Goal: Check status: Check status

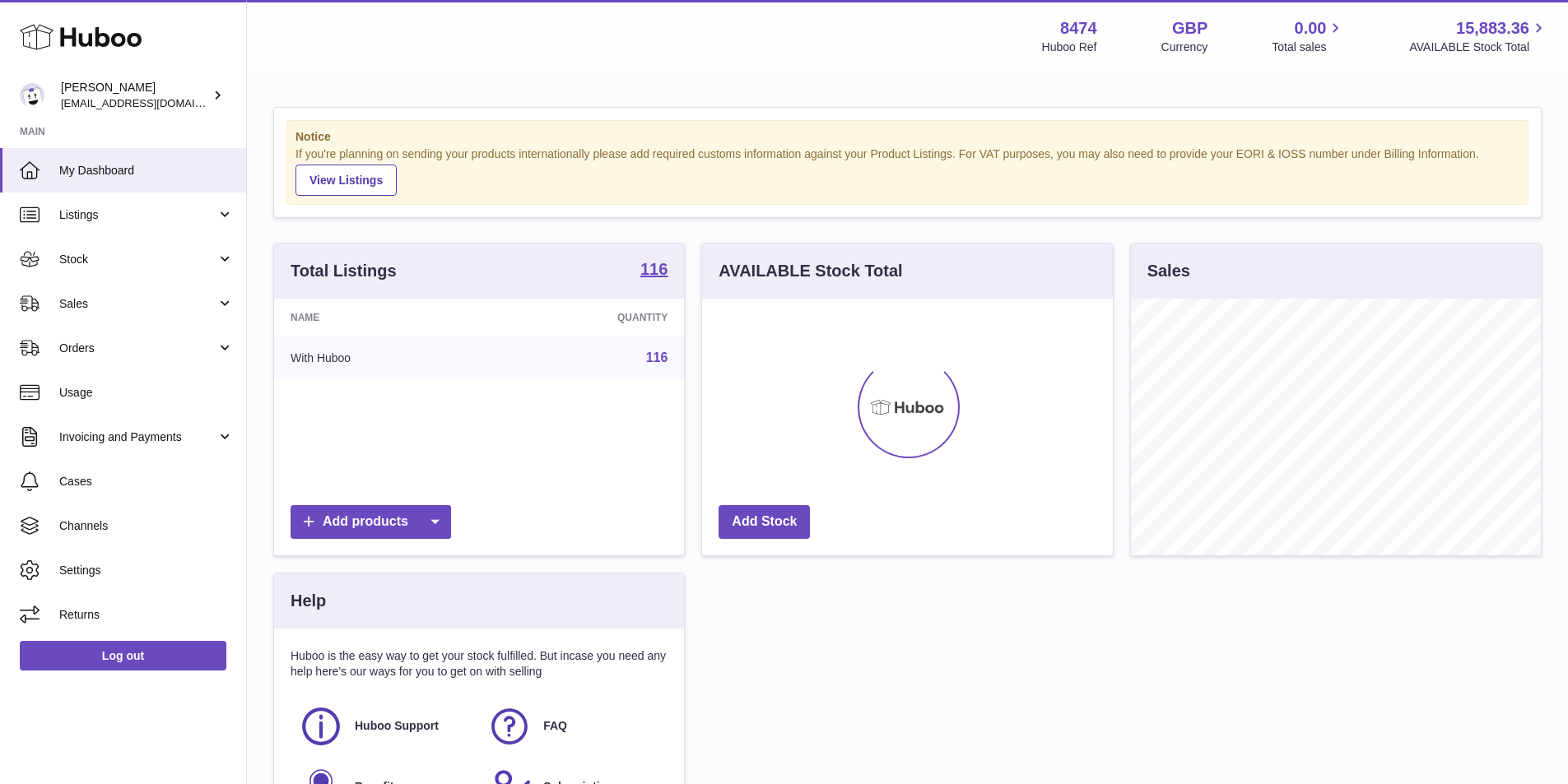
scroll to position [257, 411]
click at [88, 294] on link "Sales" at bounding box center [123, 303] width 246 height 44
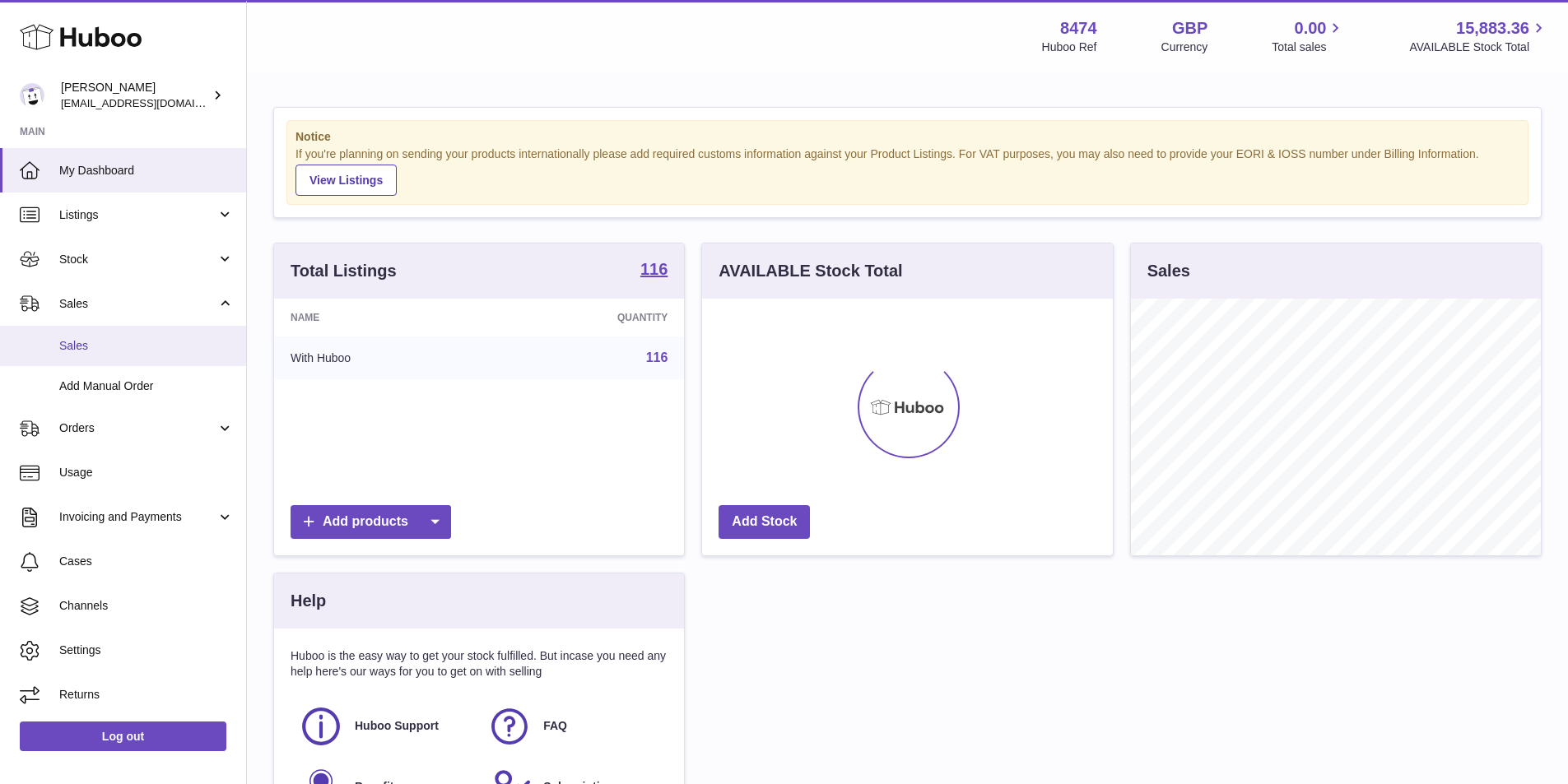
click at [87, 339] on span "Sales" at bounding box center [147, 346] width 174 height 16
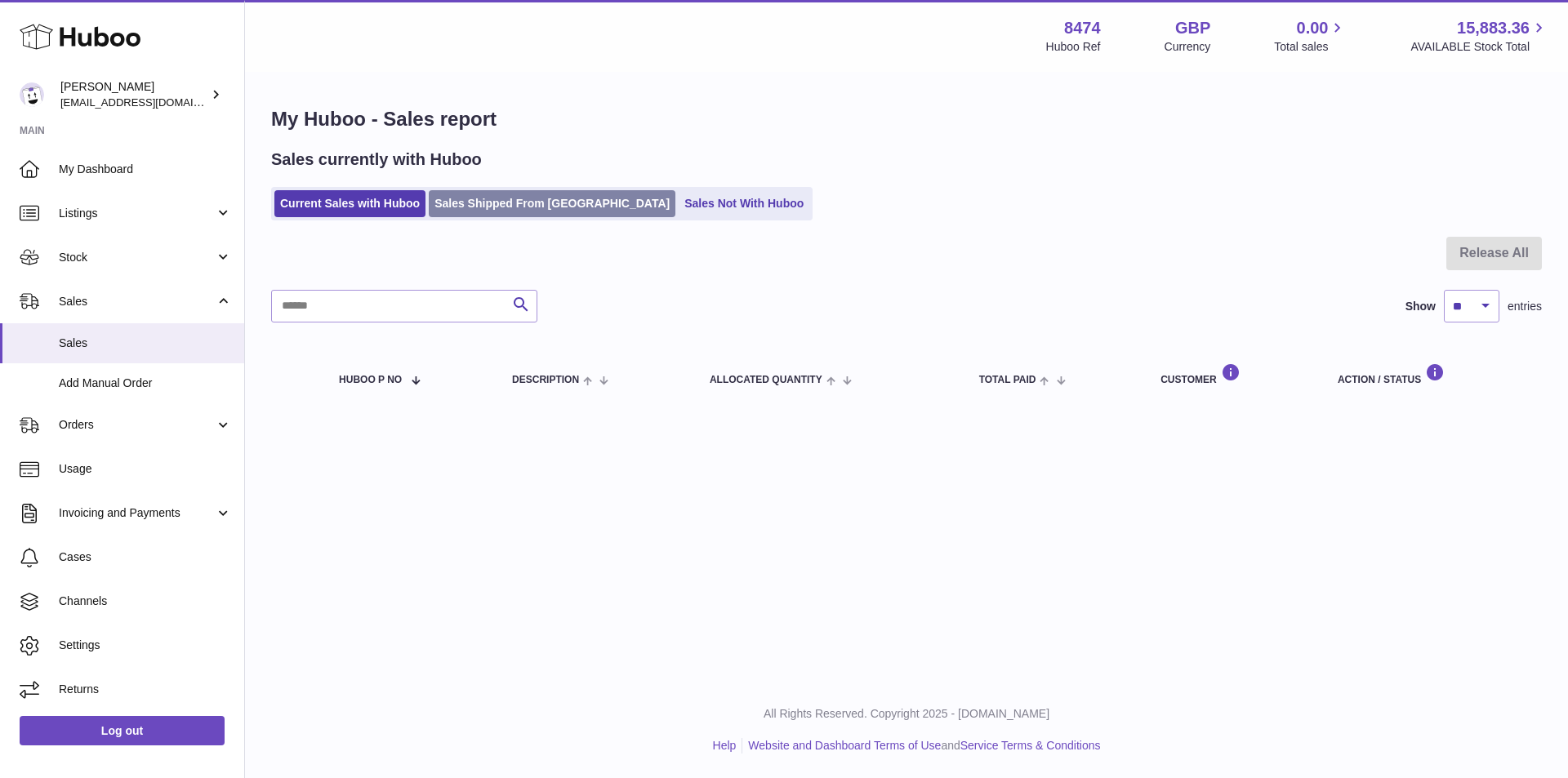
click at [476, 203] on link "Sales Shipped From [GEOGRAPHIC_DATA]" at bounding box center [551, 204] width 246 height 27
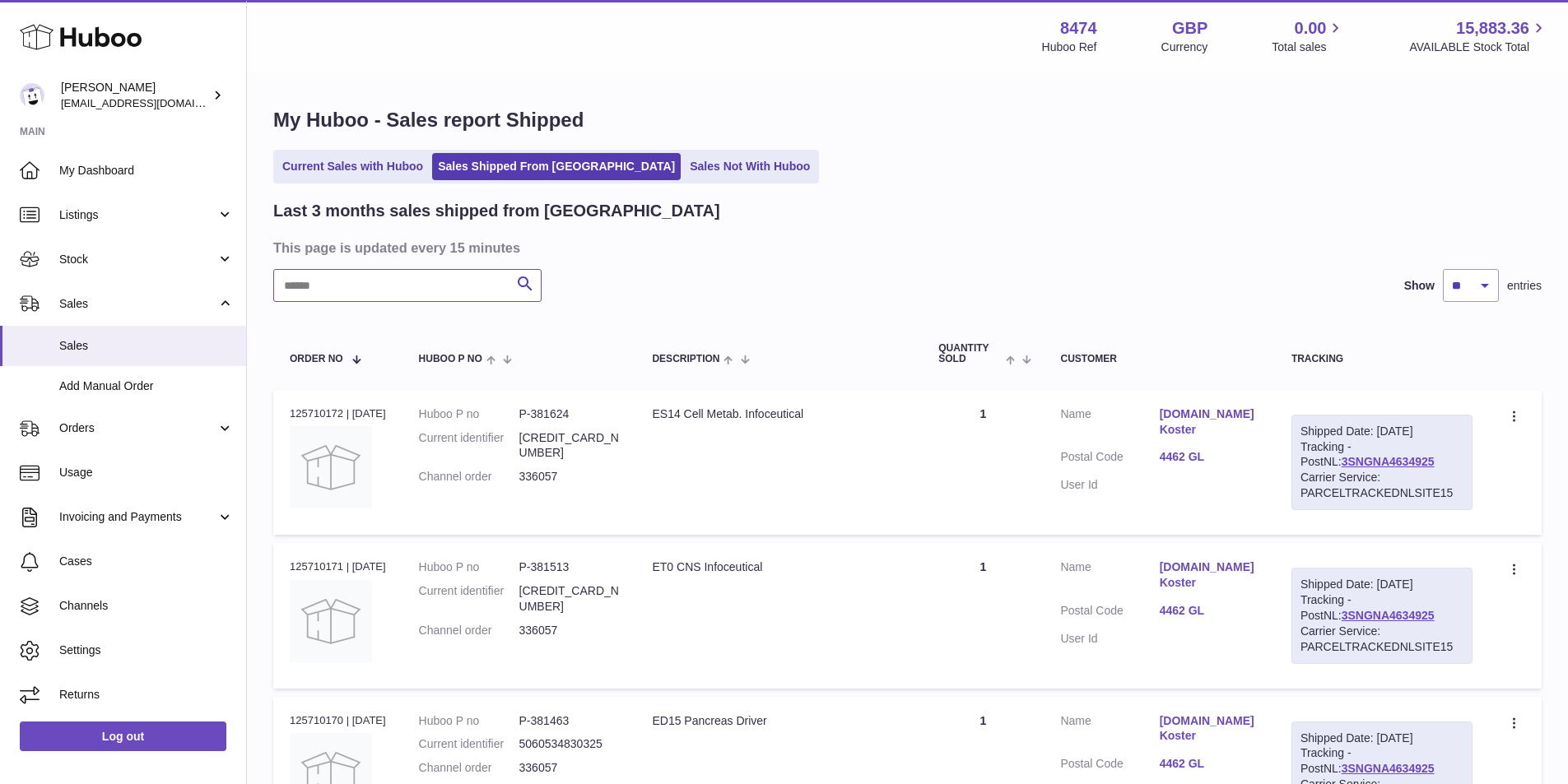
click at [421, 292] on input "text" at bounding box center [407, 285] width 269 height 33
type input "******"
drag, startPoint x: 1395, startPoint y: 460, endPoint x: 1302, endPoint y: 461, distance: 93.0
click at [1302, 461] on div "Shipped Date: [DATE] Tracking - PostNL: LA196926961NL Carrier Service: PACKETBO…" at bounding box center [1382, 461] width 181 height 95
copy link "LA196926961NL"
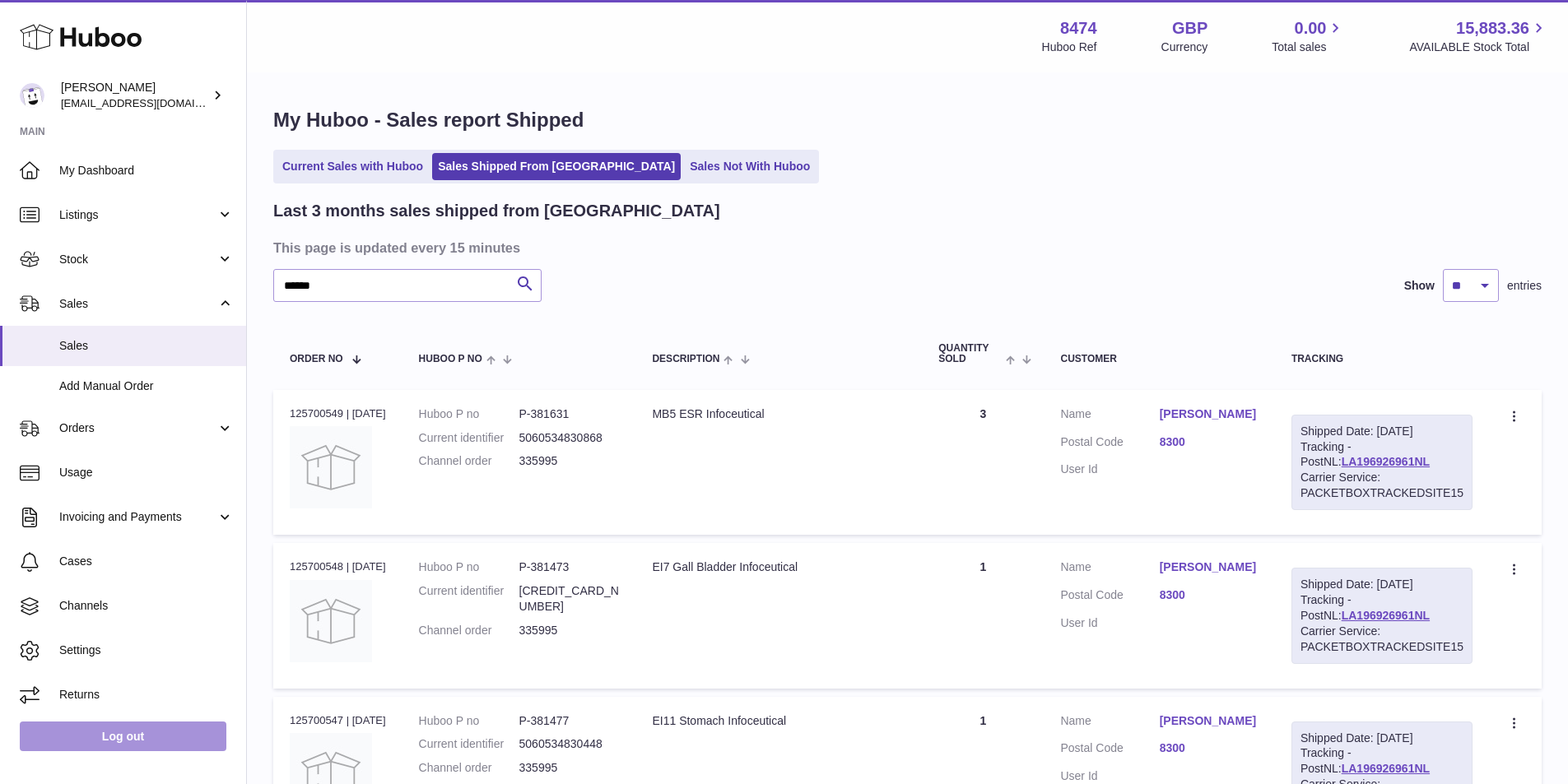
click at [119, 730] on link "Log out" at bounding box center [123, 736] width 206 height 29
